Goal: Navigation & Orientation: Find specific page/section

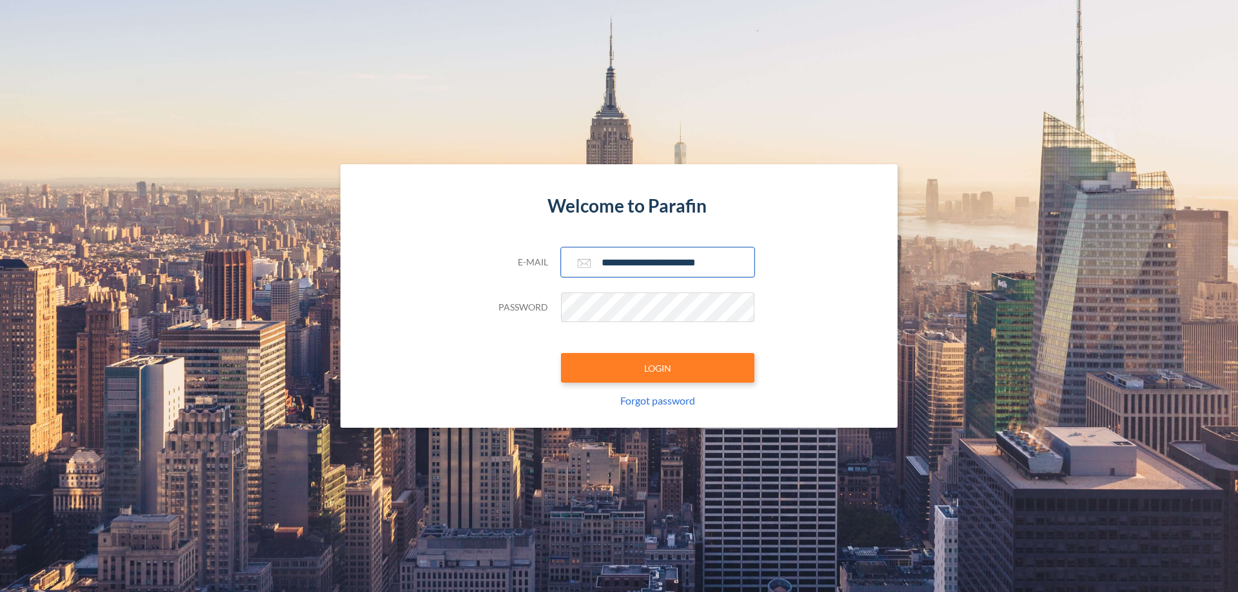
type input "**********"
click at [658, 368] on button "LOGIN" at bounding box center [657, 368] width 193 height 30
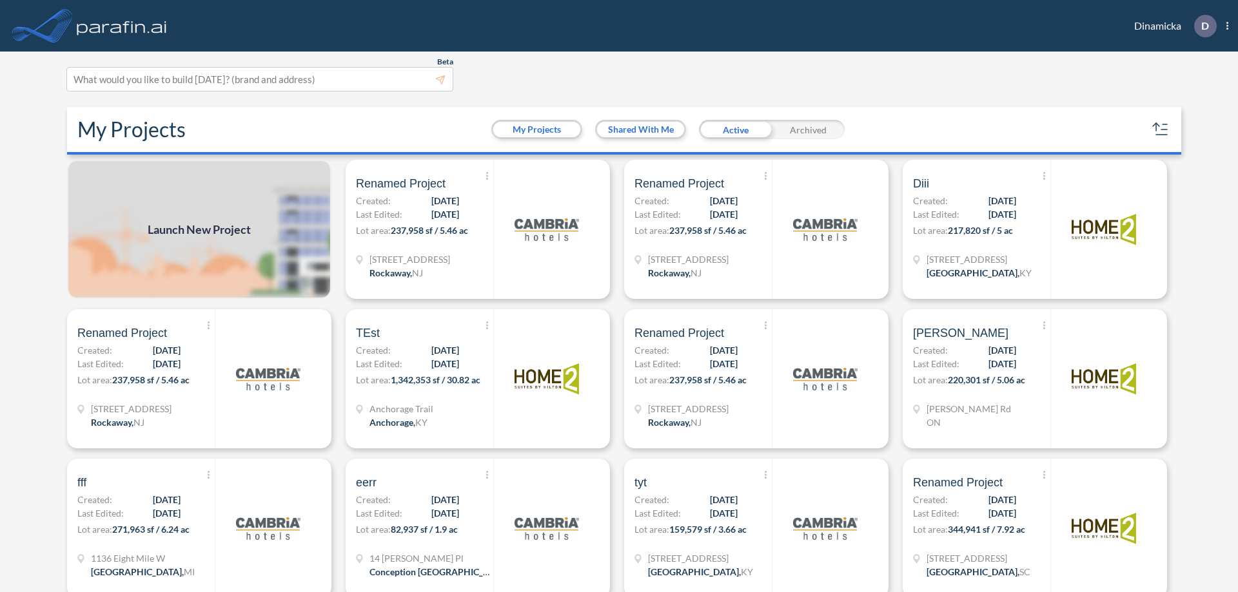
scroll to position [3, 0]
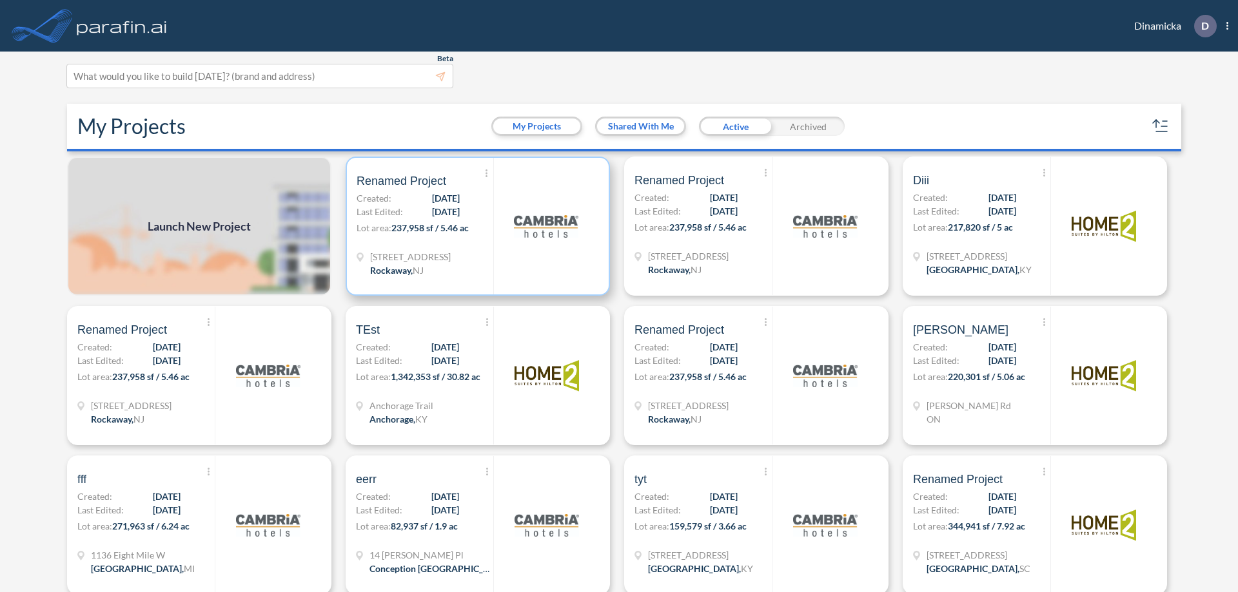
click at [475, 226] on p "Lot area: 237,958 sf / 5.46 ac" at bounding box center [424, 230] width 137 height 19
